Goal: Find contact information

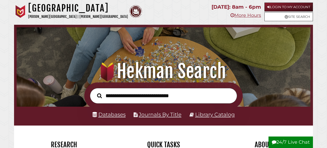
scroll to position [80, 0]
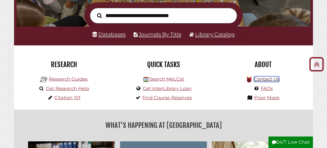
click at [267, 80] on link "Contact Us" at bounding box center [266, 79] width 25 height 6
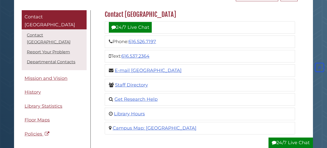
scroll to position [63, 0]
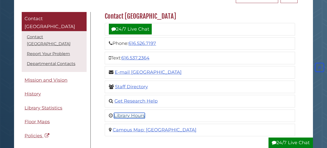
click at [121, 115] on link "Library Hours" at bounding box center [129, 116] width 31 height 6
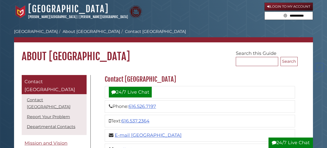
scroll to position [63, 0]
